Goal: Task Accomplishment & Management: Use online tool/utility

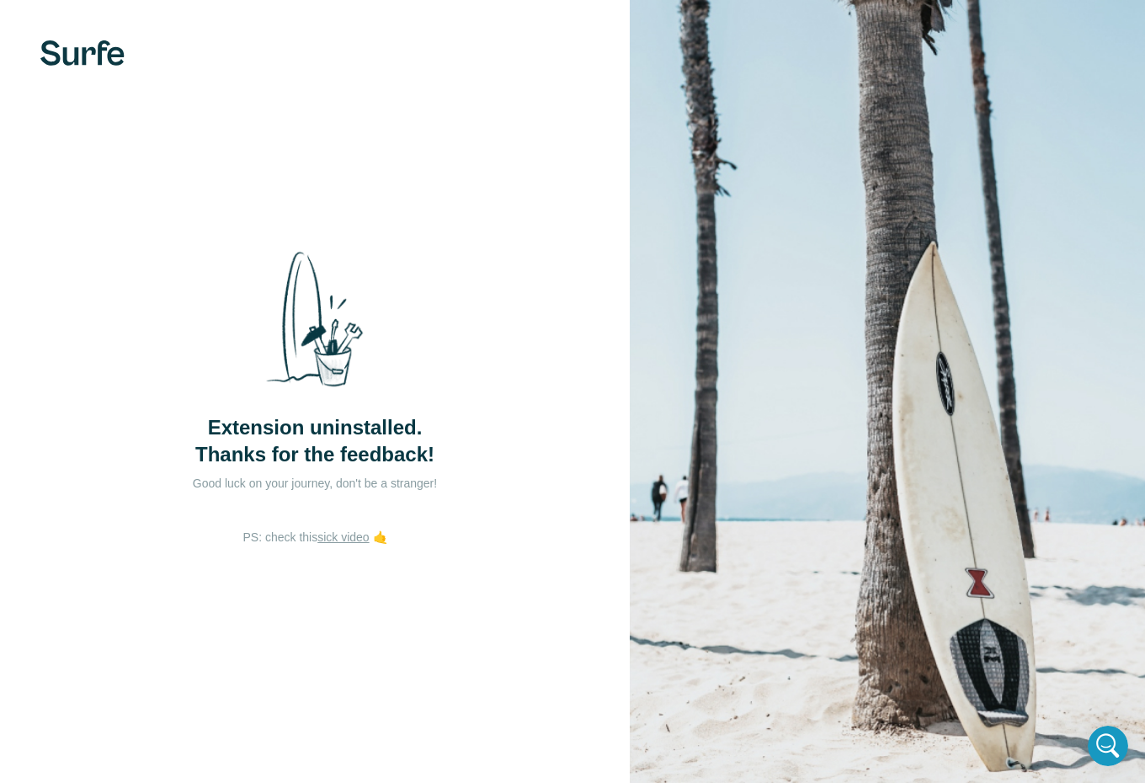
click at [82, 49] on img at bounding box center [82, 52] width 84 height 25
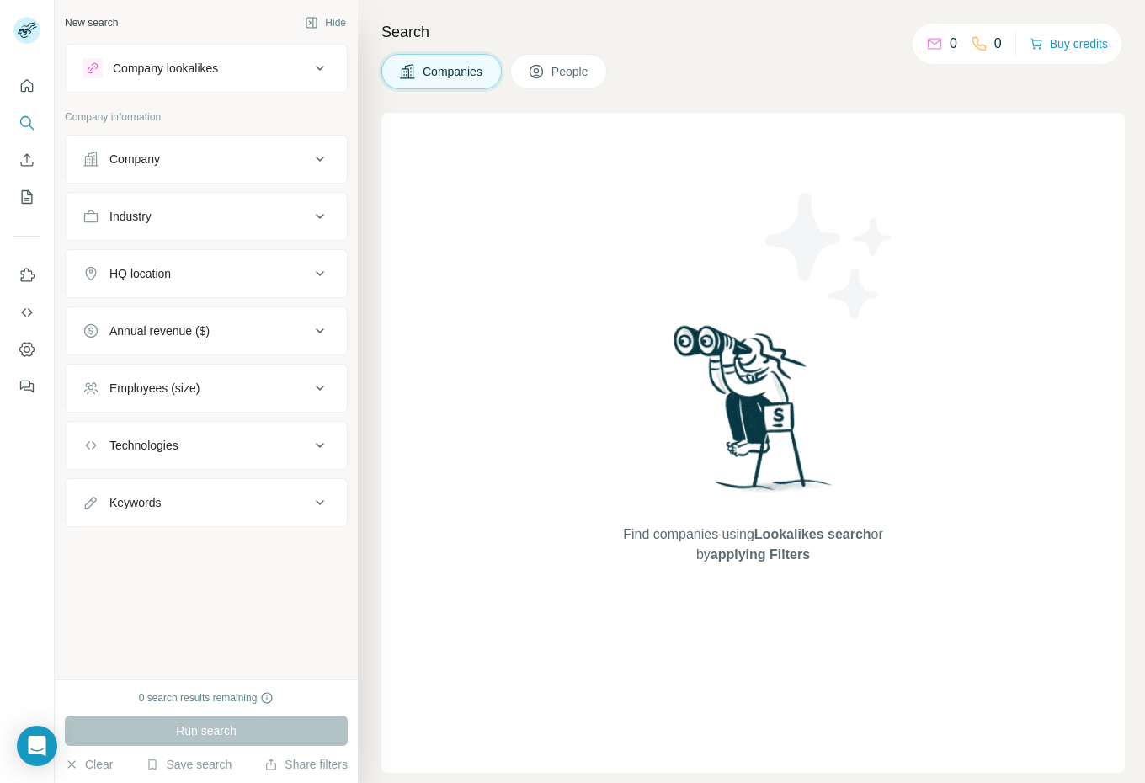
click at [1053, 239] on div "Find companies using Lookalikes search or by applying Filters" at bounding box center [753, 443] width 744 height 660
click at [869, 213] on img at bounding box center [830, 256] width 152 height 152
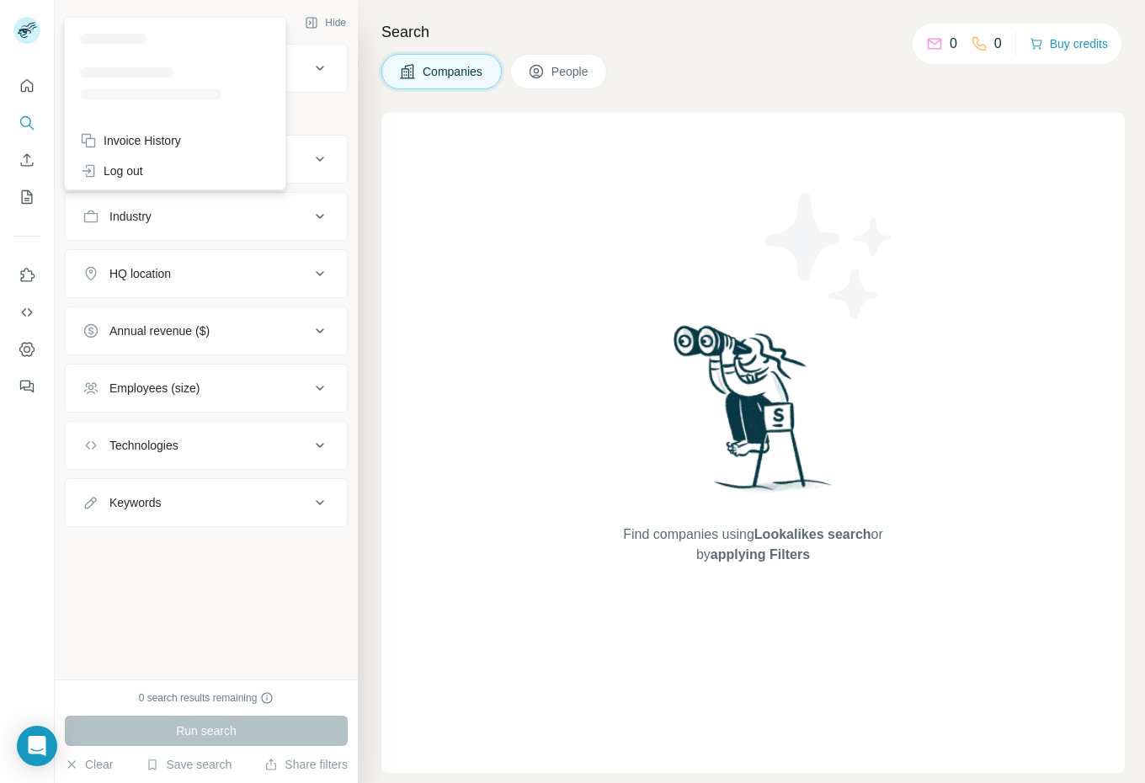
click at [26, 32] on icon at bounding box center [24, 33] width 13 height 9
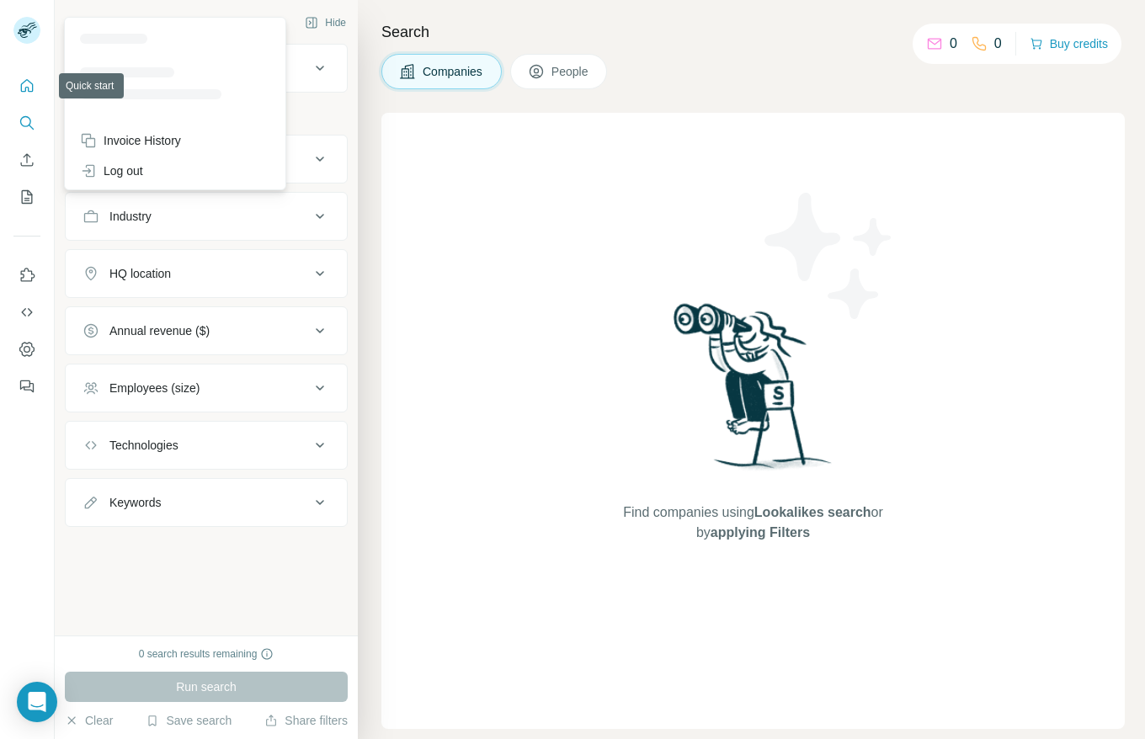
click at [22, 73] on button "Quick start" at bounding box center [26, 86] width 27 height 30
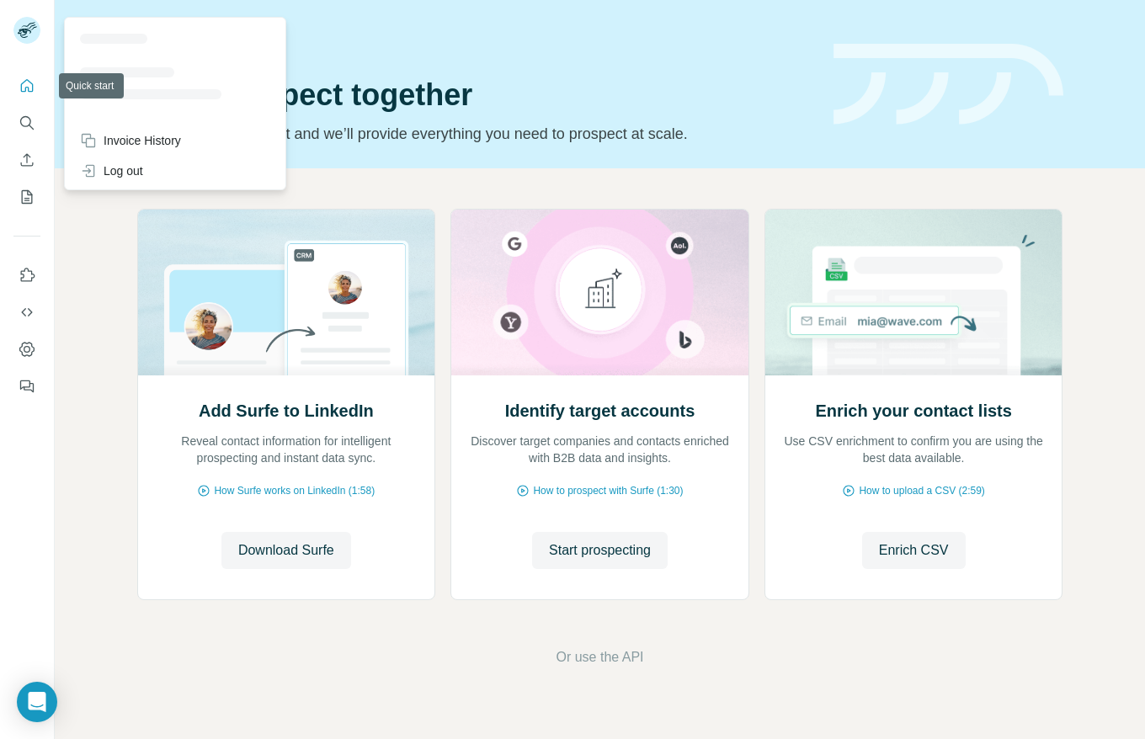
click at [25, 31] on icon at bounding box center [24, 33] width 13 height 9
click at [669, 46] on div "Quick start" at bounding box center [475, 39] width 676 height 17
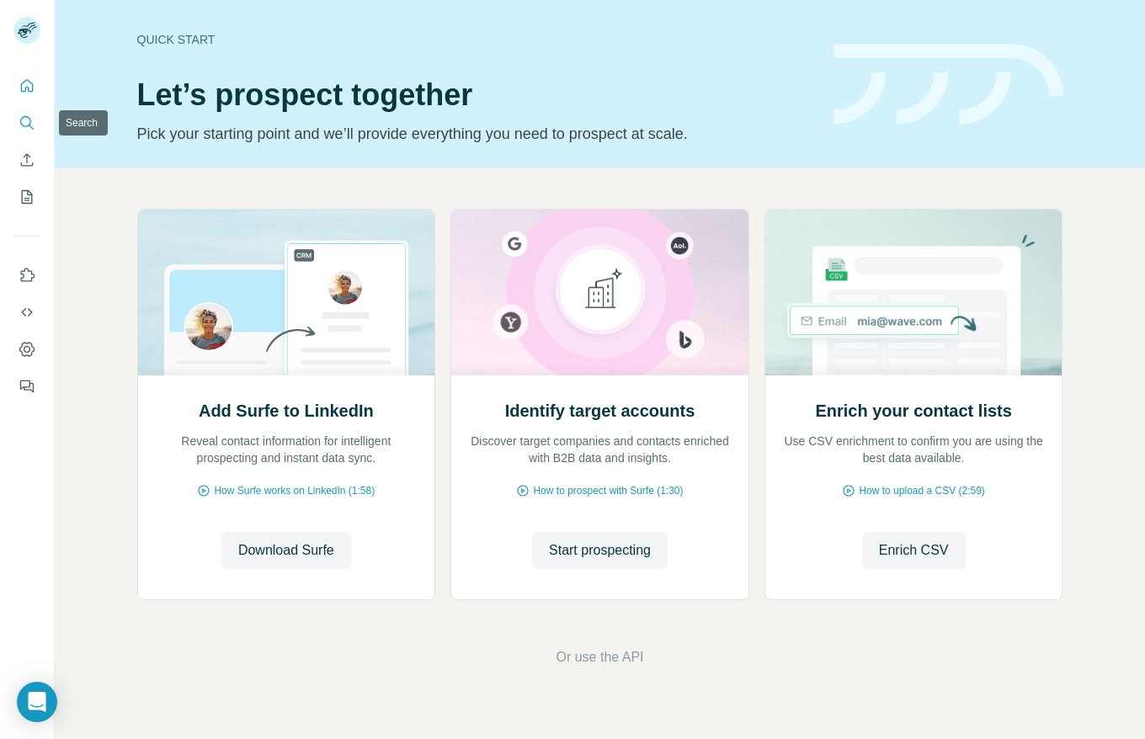
click at [29, 119] on icon "Search" at bounding box center [27, 123] width 17 height 17
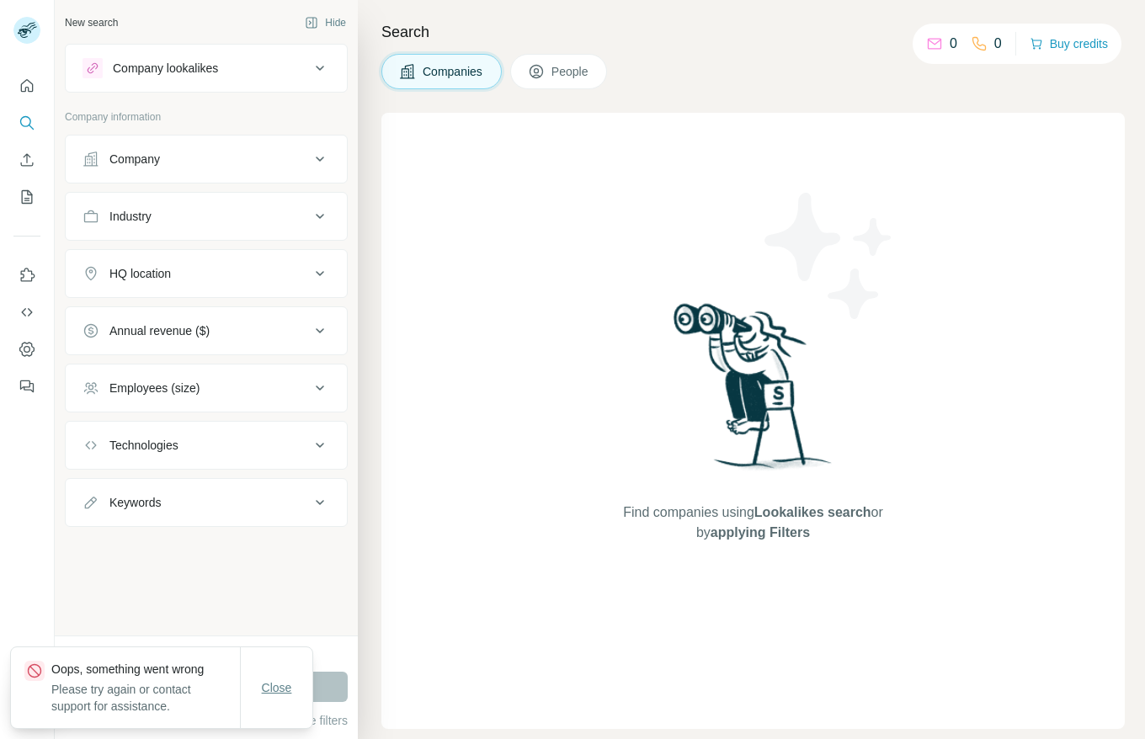
click at [299, 690] on button "Close" at bounding box center [277, 688] width 54 height 30
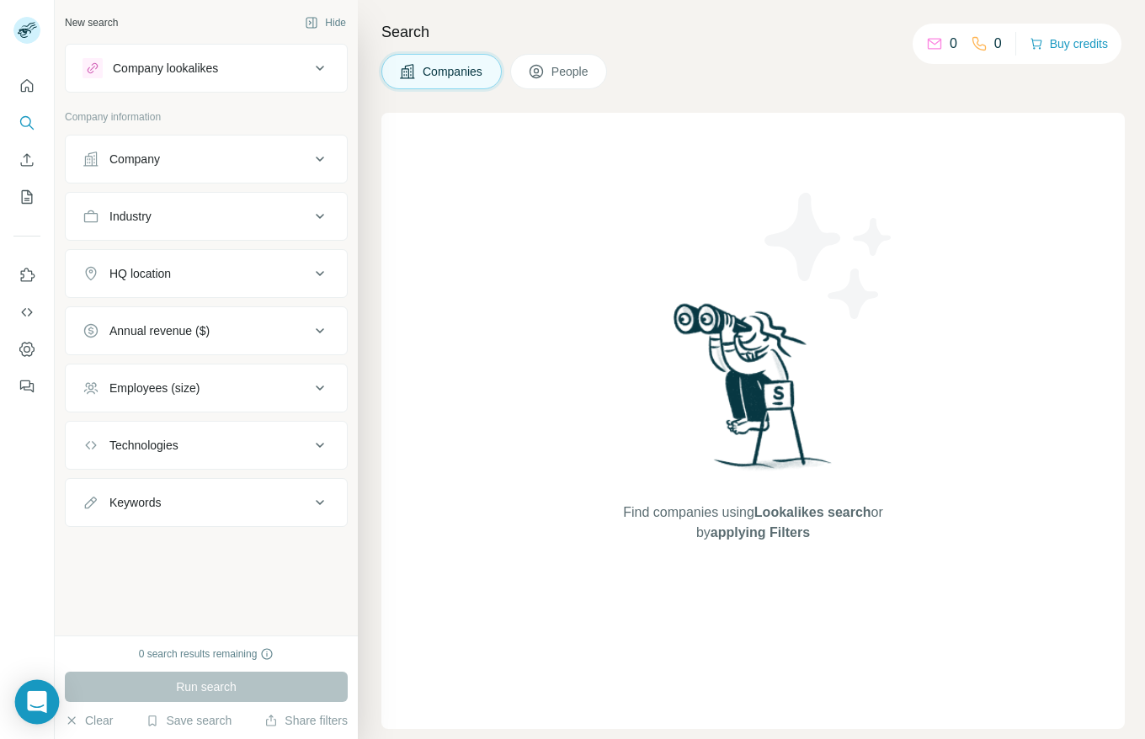
click at [38, 699] on icon "Open Intercom Messenger" at bounding box center [36, 702] width 19 height 22
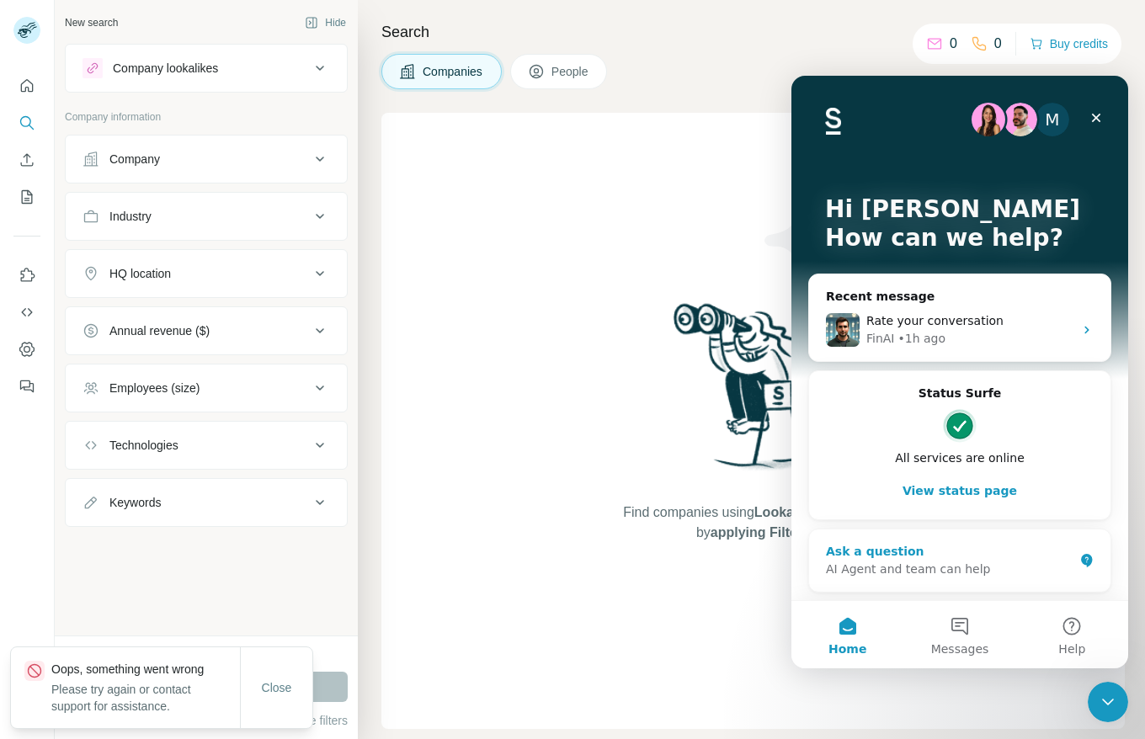
click at [1060, 571] on div "AI Agent and team can help" at bounding box center [950, 570] width 248 height 18
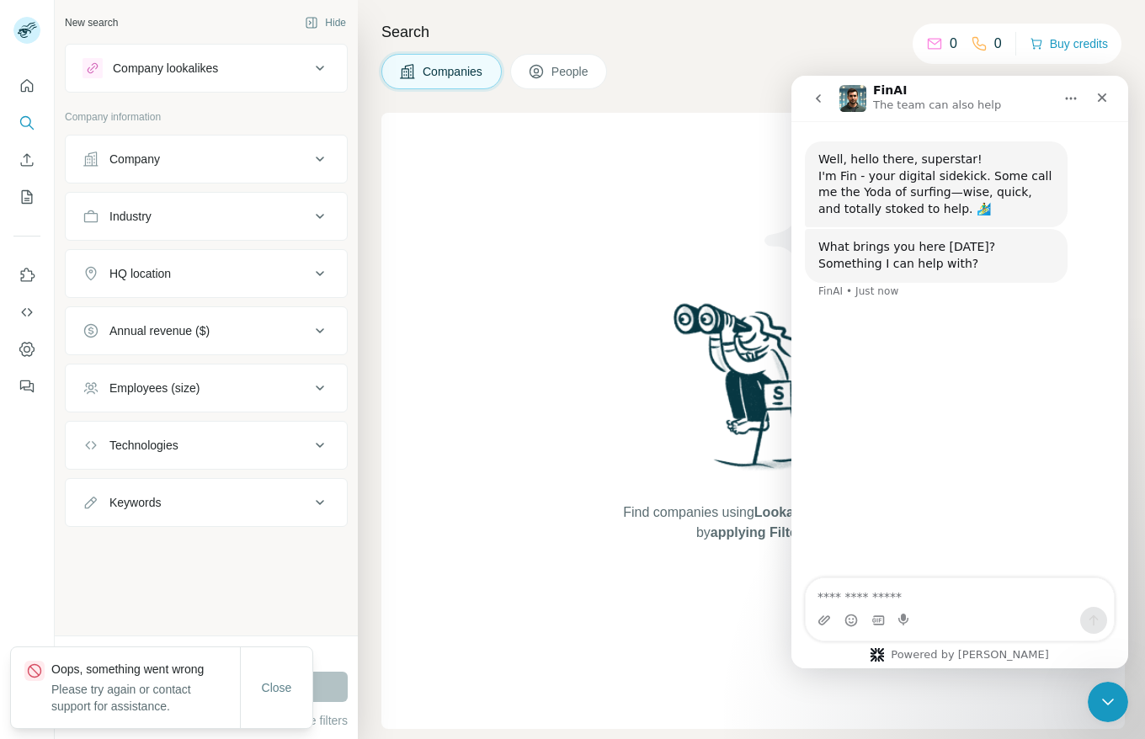
click at [887, 593] on textarea "Ask a question…" at bounding box center [960, 593] width 308 height 29
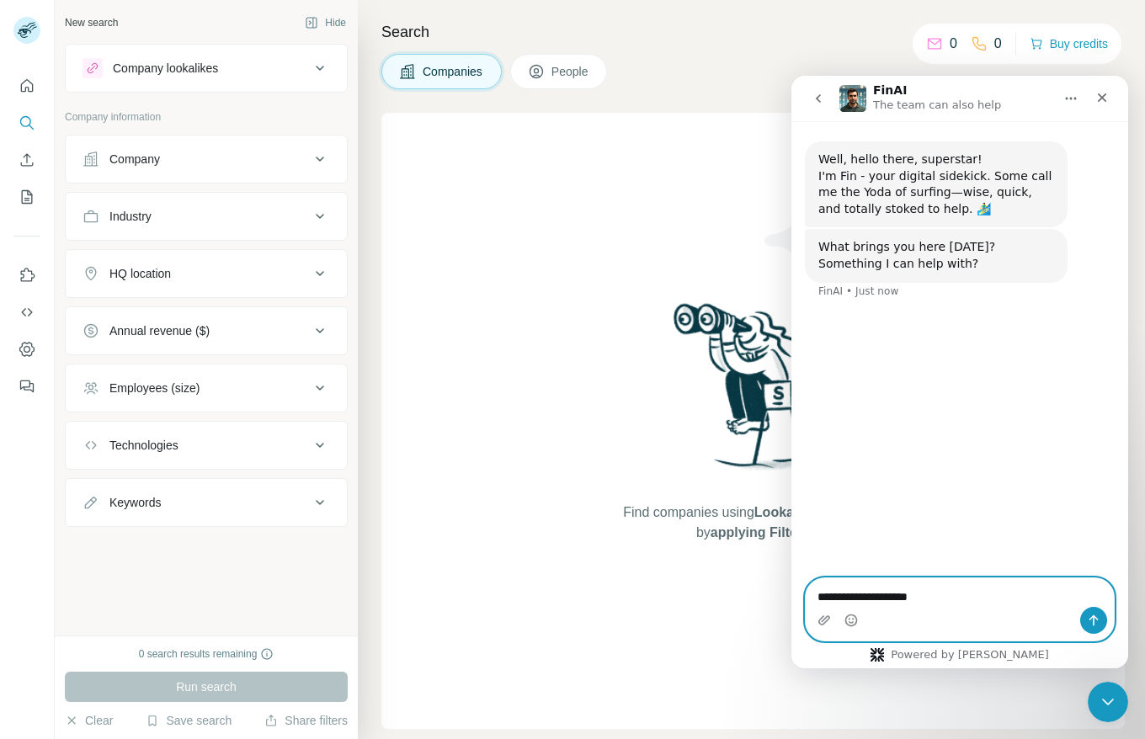
type textarea "**********"
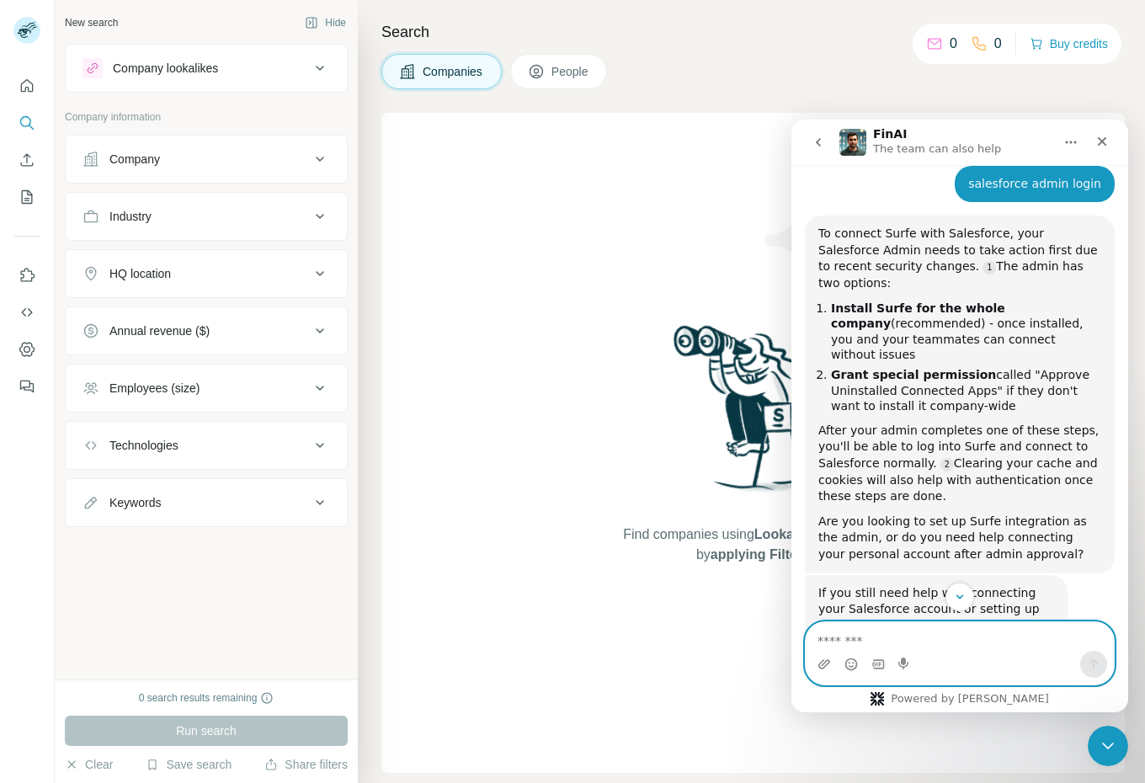
scroll to position [214, 0]
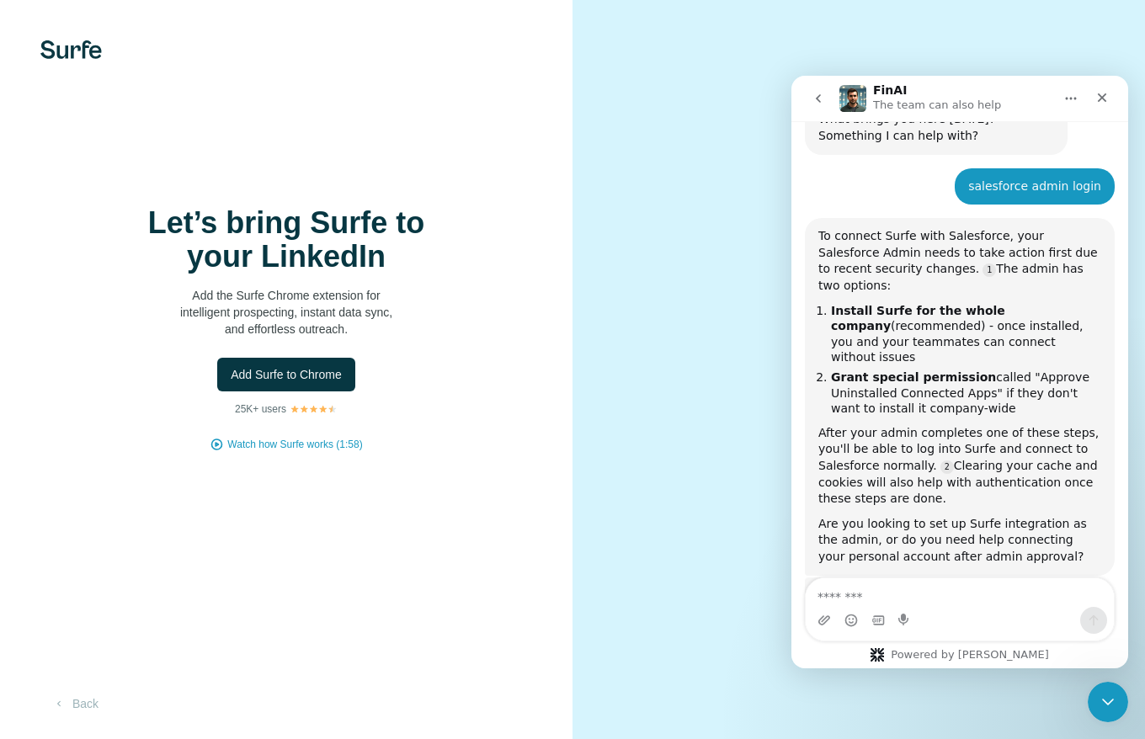
scroll to position [232, 0]
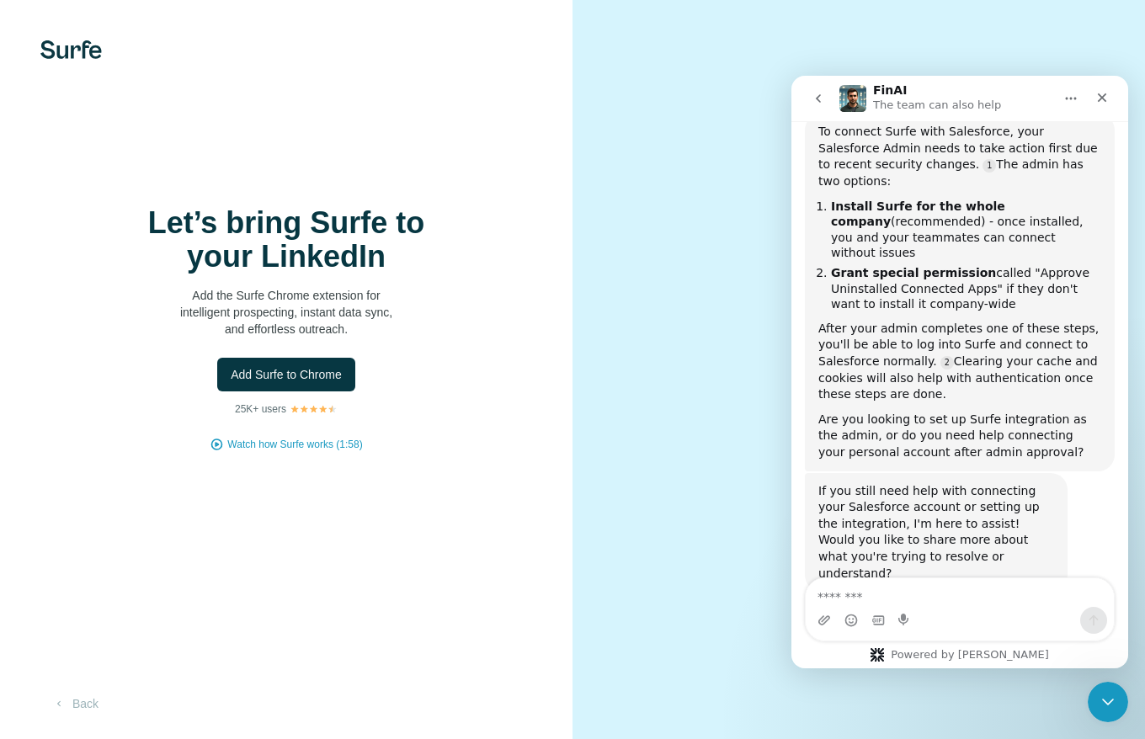
click at [522, 477] on div "Let’s bring Surfe to your LinkedIn Add the Surfe Chrome extension for intellige…" at bounding box center [286, 369] width 573 height 739
click at [327, 35] on div "Let’s bring Surfe to your LinkedIn Add the Surfe Chrome extension for intellige…" at bounding box center [286, 369] width 573 height 739
